Goal: Find specific page/section: Find specific page/section

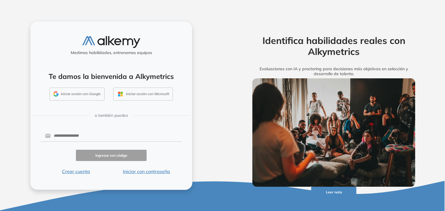
click at [154, 168] on button "Iniciar con contraseña" at bounding box center [146, 171] width 71 height 7
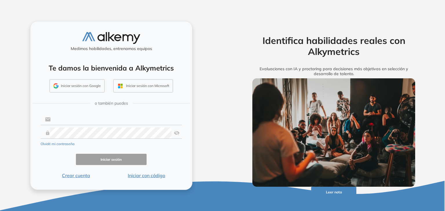
click at [126, 118] on input "text" at bounding box center [116, 119] width 131 height 11
click at [0, 211] on com-1password-button at bounding box center [0, 211] width 0 height 0
type input "**********"
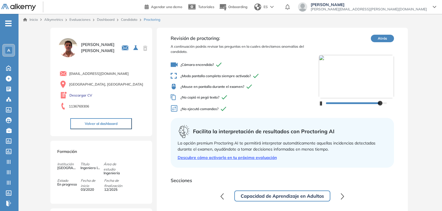
click at [303, 115] on div "¿Cámara encendida? ¿Modo pantalla completa siempre activado? ¿Mouse en pantalla…" at bounding box center [245, 87] width 148 height 57
drag, startPoint x: 335, startPoint y: 103, endPoint x: 324, endPoint y: 103, distance: 10.4
click at [324, 103] on div at bounding box center [356, 102] width 75 height 9
drag, startPoint x: 333, startPoint y: 103, endPoint x: 324, endPoint y: 104, distance: 9.4
click at [324, 104] on div at bounding box center [326, 103] width 5 height 5
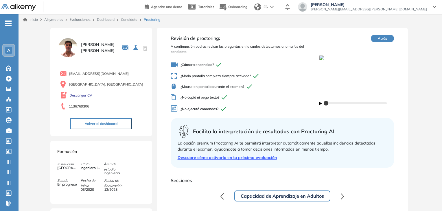
click at [97, 18] on link "Dashboard" at bounding box center [106, 19] width 18 height 4
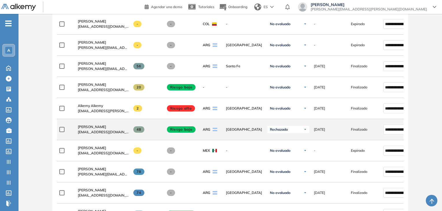
scroll to position [116, 0]
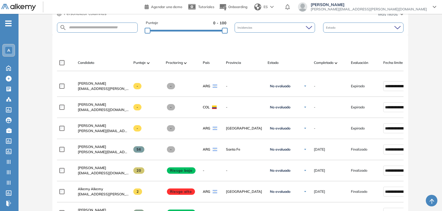
click at [335, 61] on div "Completado" at bounding box center [330, 62] width 32 height 7
click at [337, 65] on div at bounding box center [336, 62] width 3 height 7
click at [337, 64] on span at bounding box center [336, 63] width 3 height 6
click at [362, 61] on span "Evaluación" at bounding box center [359, 62] width 17 height 5
click at [329, 61] on span "Completado" at bounding box center [324, 62] width 20 height 5
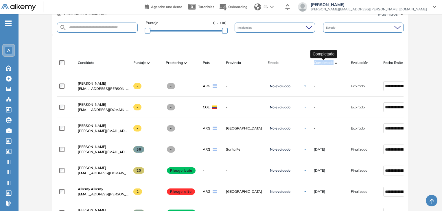
click at [329, 61] on span "Completado" at bounding box center [324, 62] width 20 height 5
click at [337, 62] on img at bounding box center [336, 63] width 3 height 2
click at [346, 56] on div "Candidato Puntaje Proctoring País Provincia Estado Completado Evaluación Fecha …" at bounding box center [230, 63] width 347 height 16
click at [185, 63] on img at bounding box center [185, 63] width 3 height 2
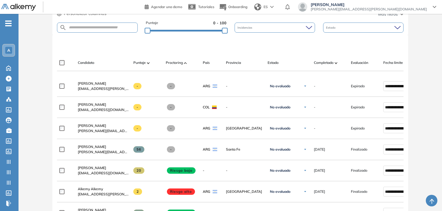
click at [185, 63] on img at bounding box center [185, 63] width 3 height 2
click at [329, 60] on span "Completado" at bounding box center [324, 62] width 20 height 5
click at [329, 61] on span "Completado" at bounding box center [324, 62] width 20 height 5
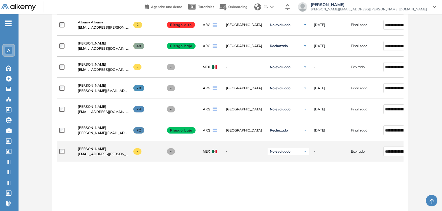
scroll to position [289, 0]
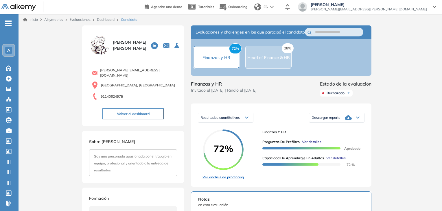
click at [232, 180] on link "Ver análisis de proctoring" at bounding box center [223, 177] width 41 height 5
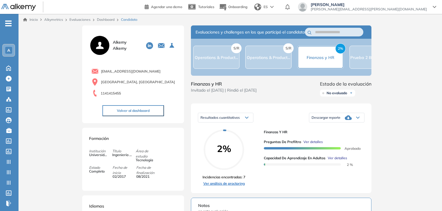
click at [232, 186] on link "Ver análisis de proctoring" at bounding box center [224, 183] width 43 height 5
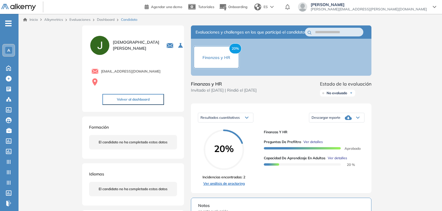
click at [234, 186] on link "Ver análisis de proctoring" at bounding box center [224, 183] width 43 height 5
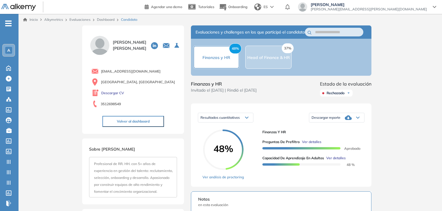
click at [222, 180] on link "Ver análisis de proctoring" at bounding box center [223, 177] width 41 height 5
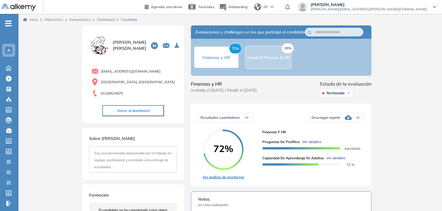
click at [227, 180] on link "Ver análisis de proctoring" at bounding box center [223, 177] width 41 height 5
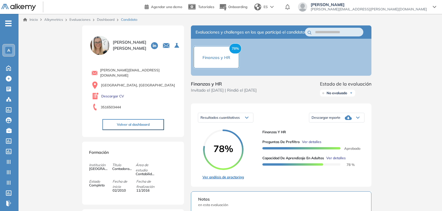
click at [228, 180] on link "Ver análisis de proctoring" at bounding box center [223, 177] width 41 height 5
